Goal: Task Accomplishment & Management: Manage account settings

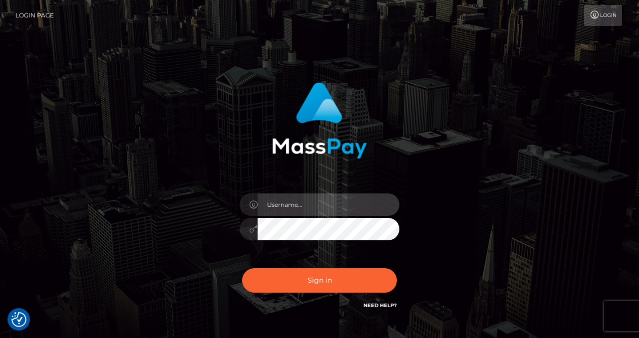
click at [293, 207] on input "text" at bounding box center [329, 205] width 142 height 22
type input "izabela.throne"
click at [292, 207] on input "text" at bounding box center [329, 205] width 142 height 22
type input "izabela.throne"
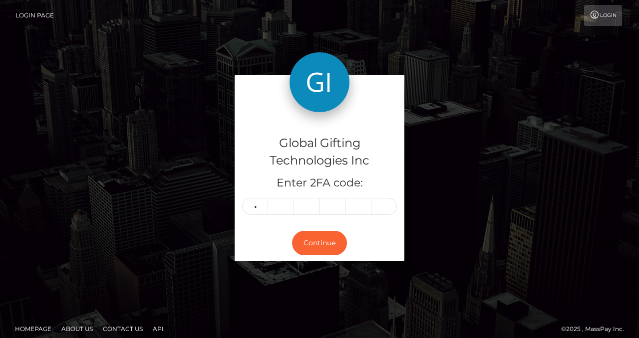
type input "7"
type input "9"
type input "3"
type input "2"
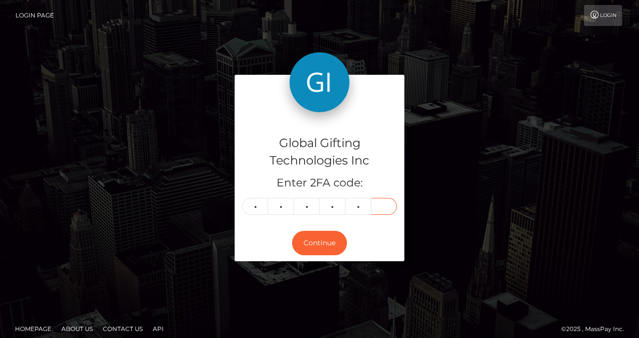
type input "8"
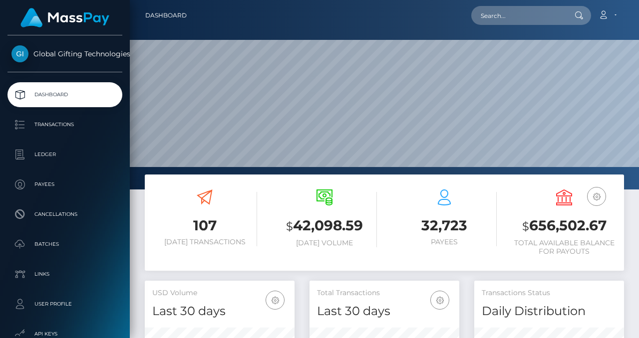
scroll to position [177, 150]
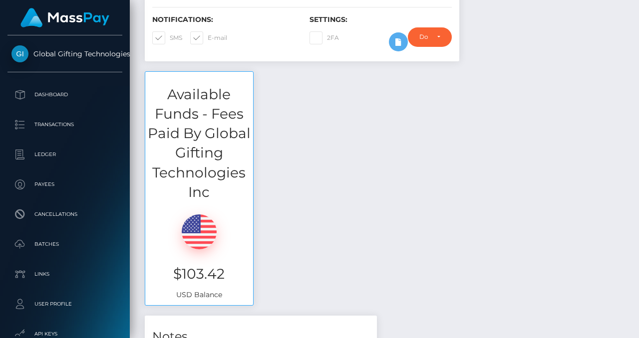
scroll to position [258, 0]
